Goal: Navigation & Orientation: Find specific page/section

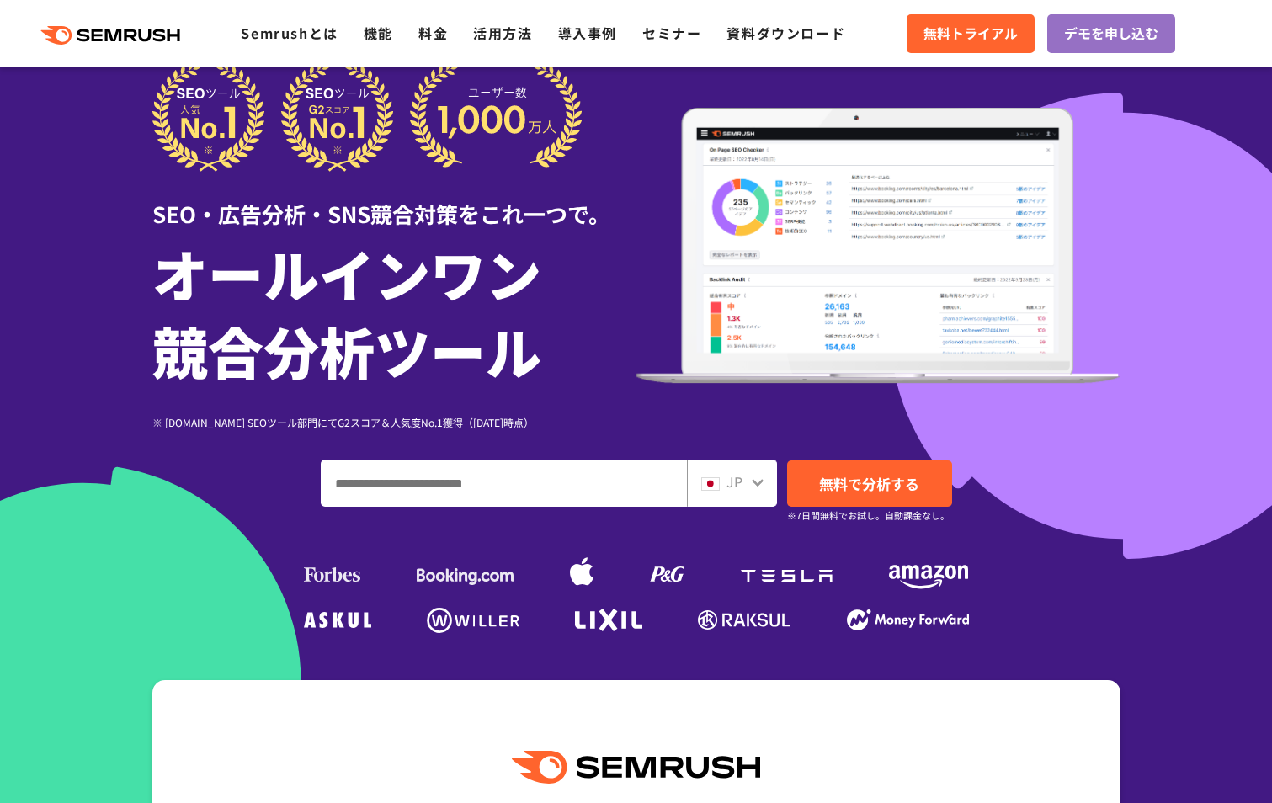
scroll to position [61, 0]
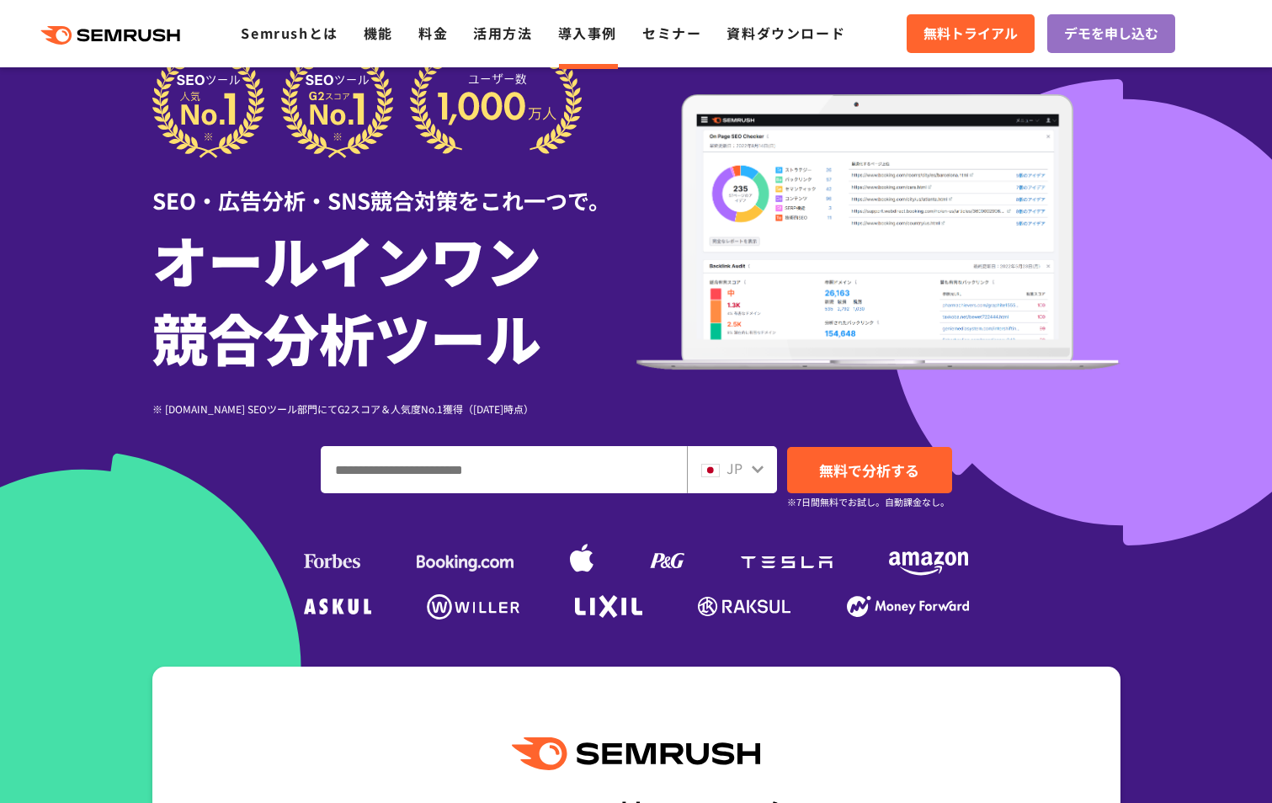
click at [577, 28] on link "導入事例" at bounding box center [587, 33] width 59 height 20
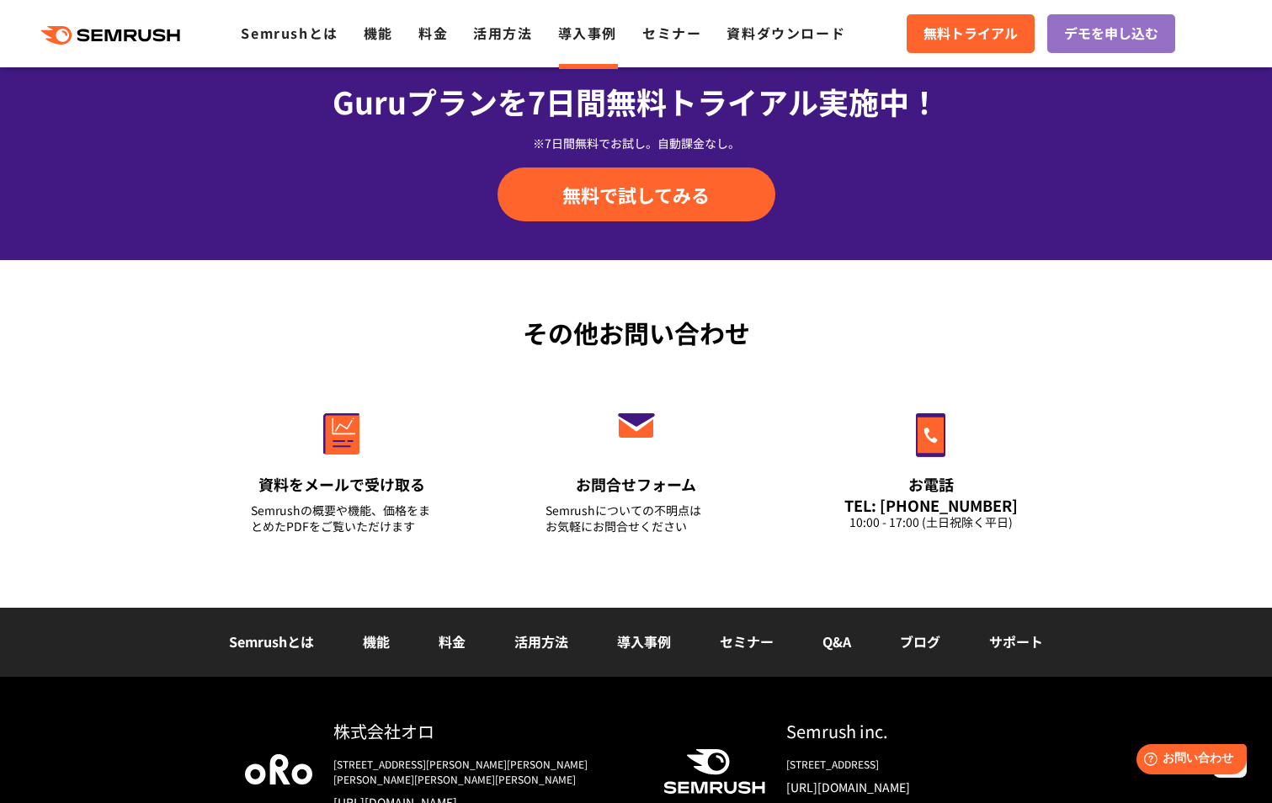
scroll to position [2106, 0]
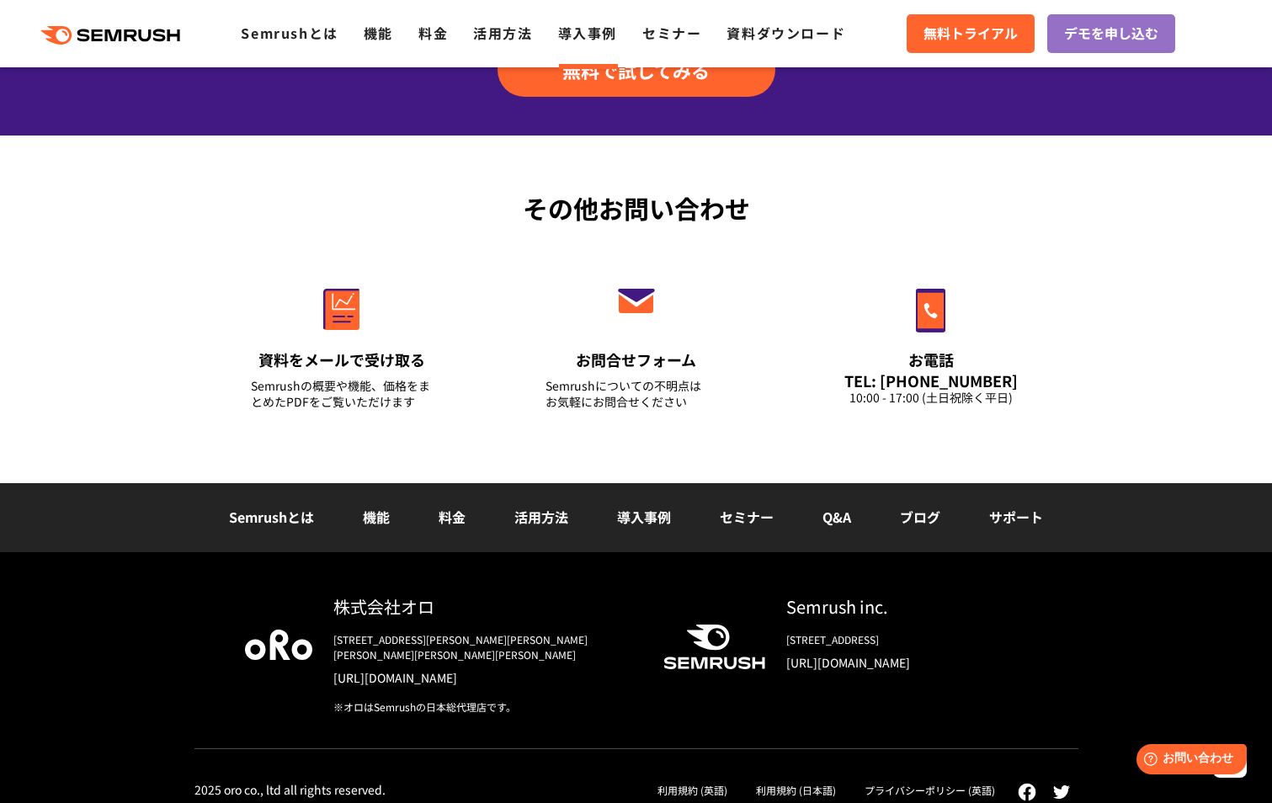
click at [841, 667] on link "[URL][DOMAIN_NAME]" at bounding box center [907, 662] width 242 height 17
